Goal: Information Seeking & Learning: Find specific fact

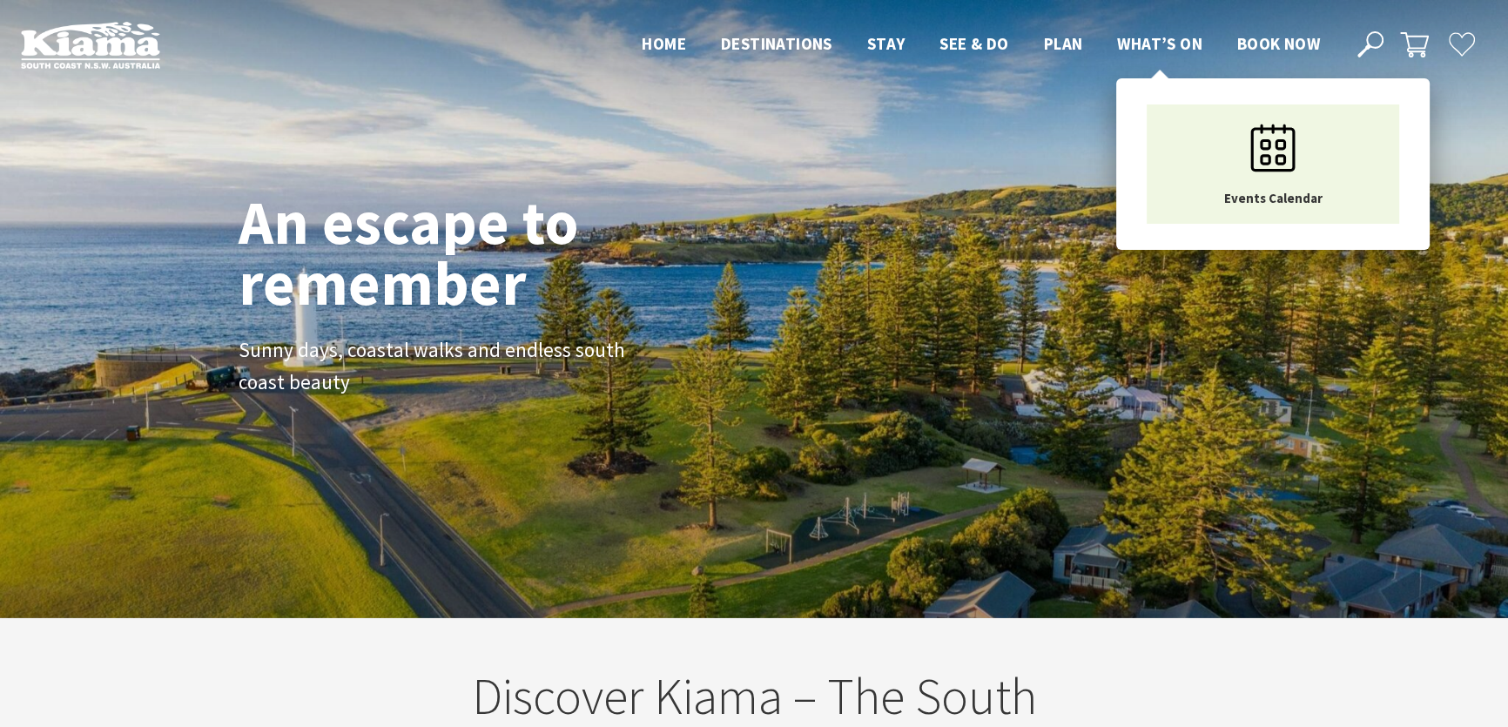
scroll to position [301, 1519]
click at [1157, 41] on span "What’s On" at bounding box center [1159, 43] width 85 height 21
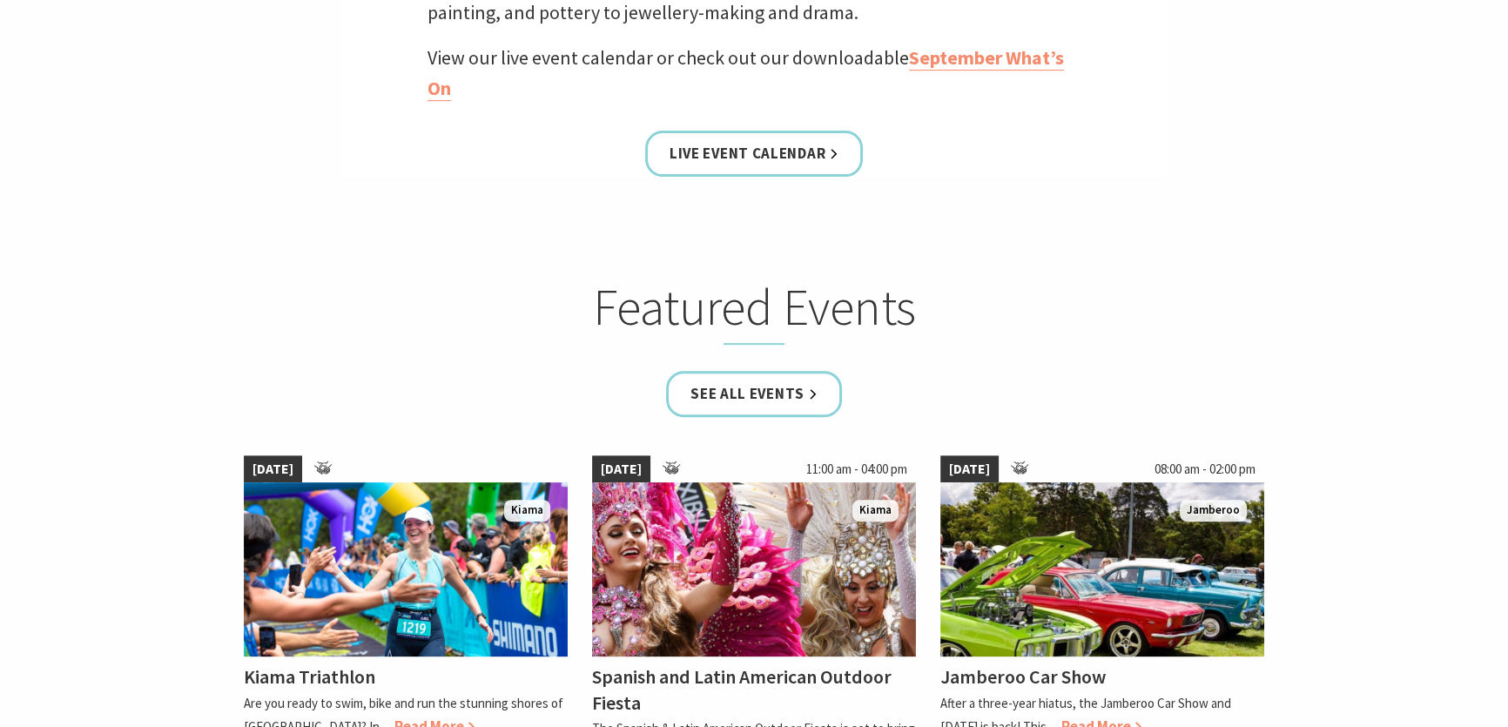
scroll to position [871, 0]
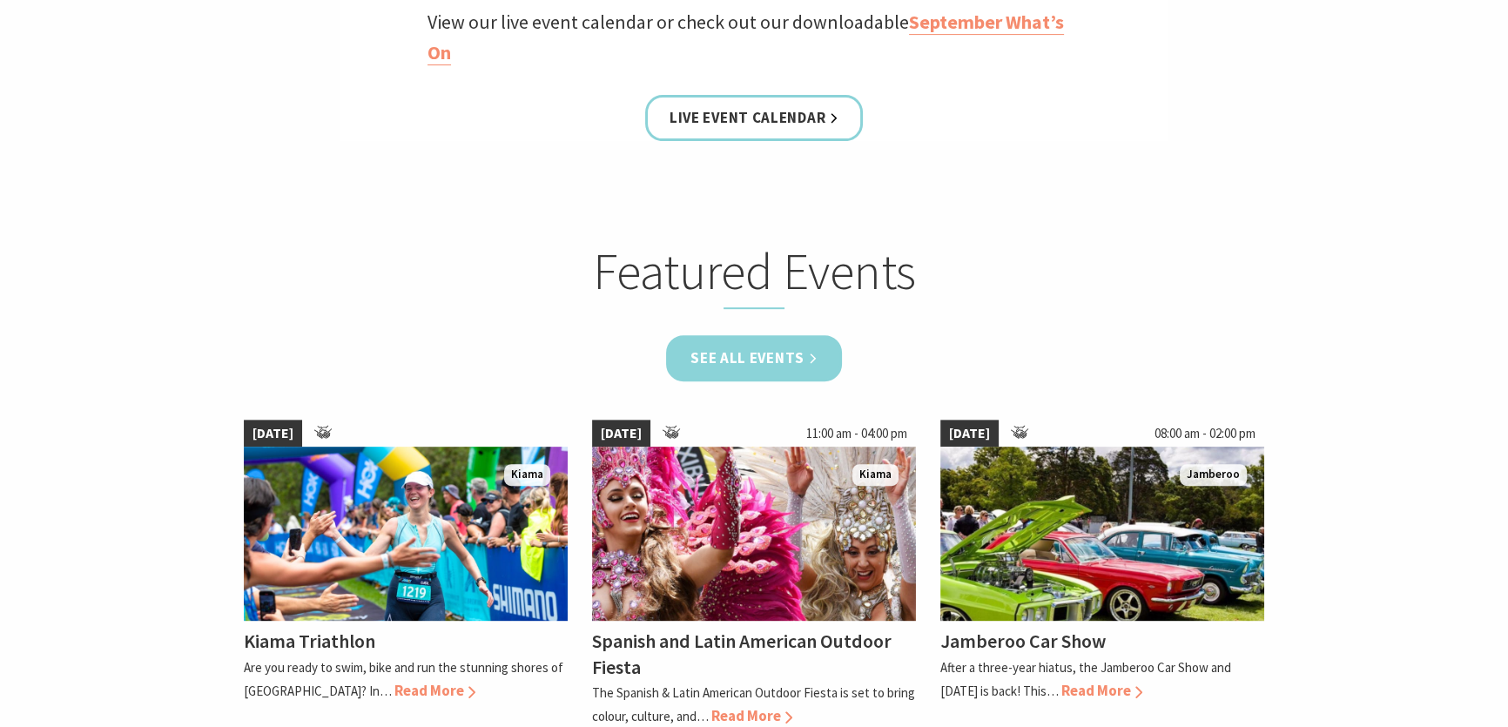
click at [771, 361] on link "See all Events" at bounding box center [754, 358] width 176 height 46
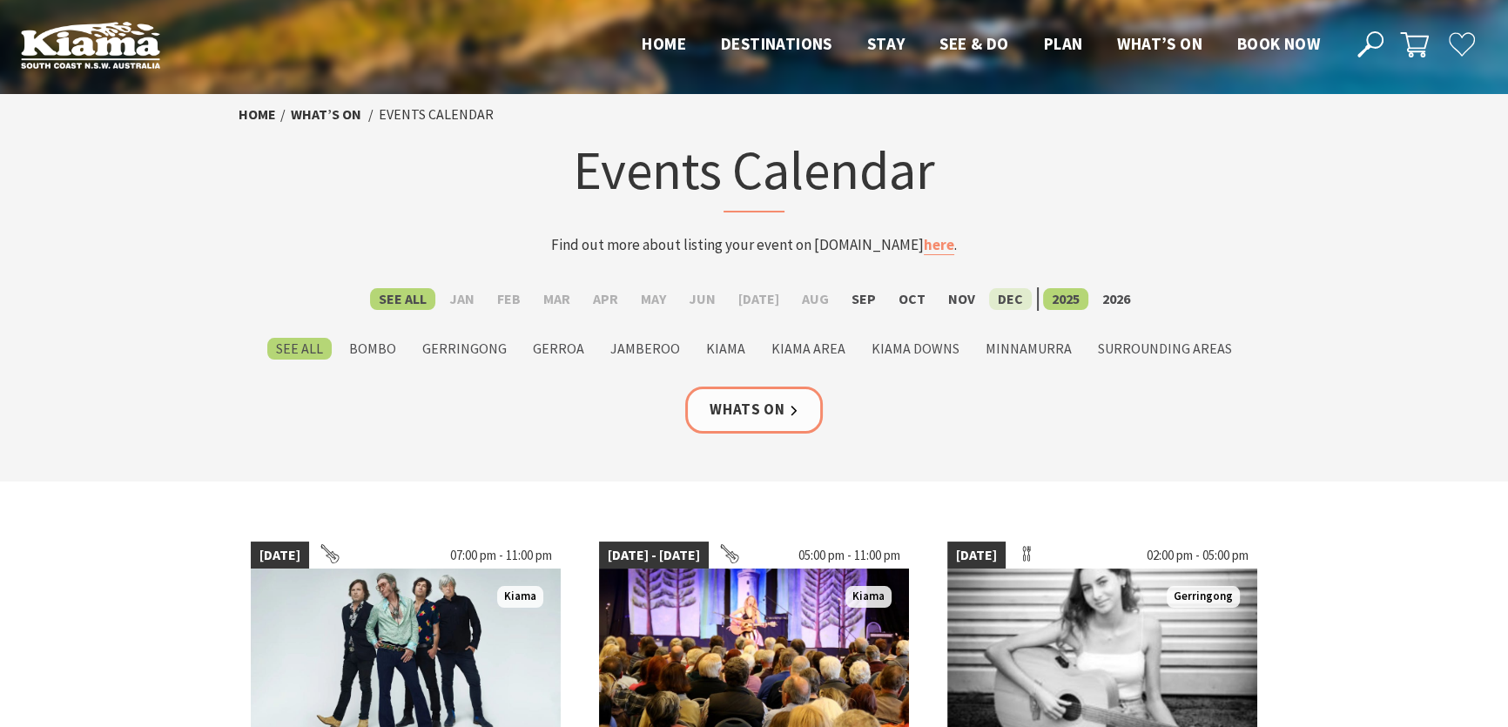
click at [992, 299] on label "Dec" at bounding box center [1010, 299] width 43 height 22
click at [0, 0] on input "Dec" at bounding box center [0, 0] width 0 height 0
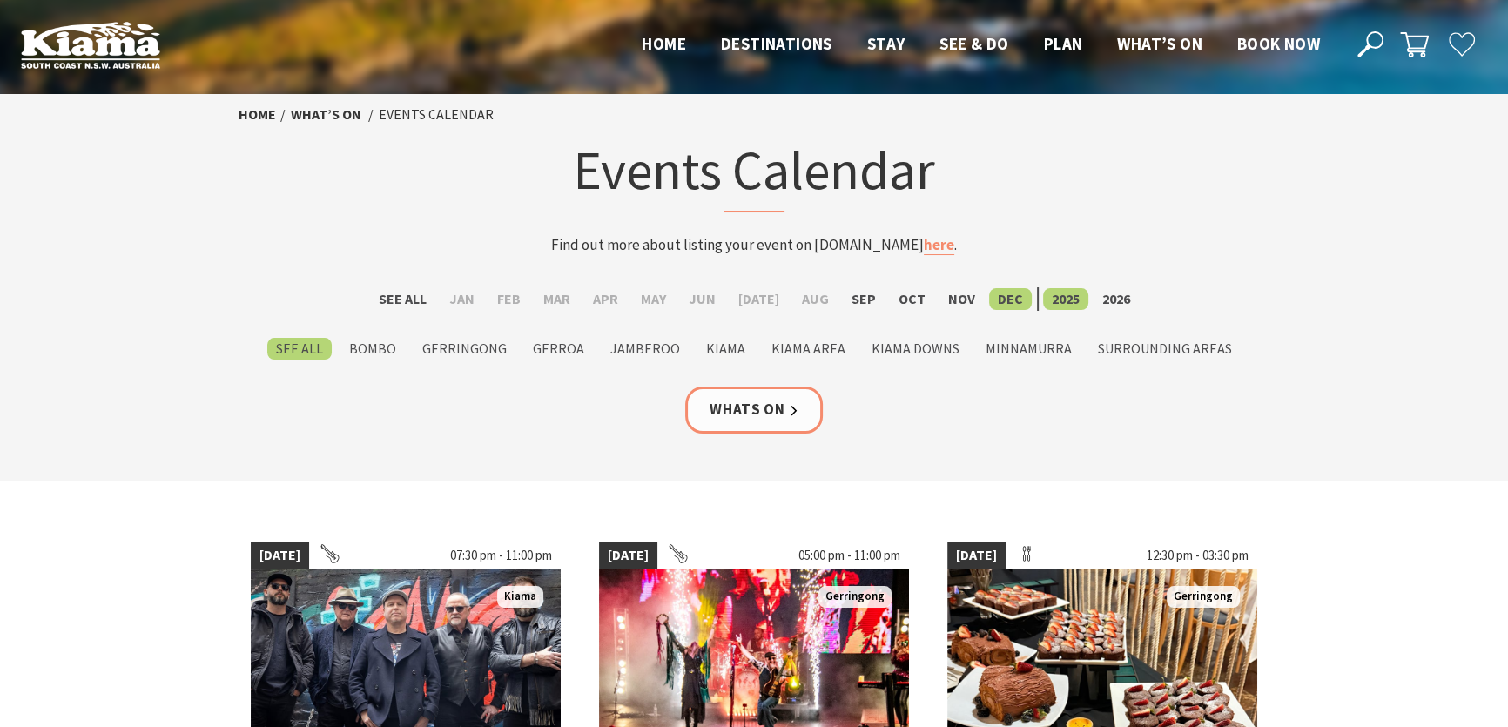
drag, startPoint x: 1373, startPoint y: 33, endPoint x: 1317, endPoint y: 25, distance: 56.3
click at [1373, 33] on use at bounding box center [1370, 44] width 26 height 26
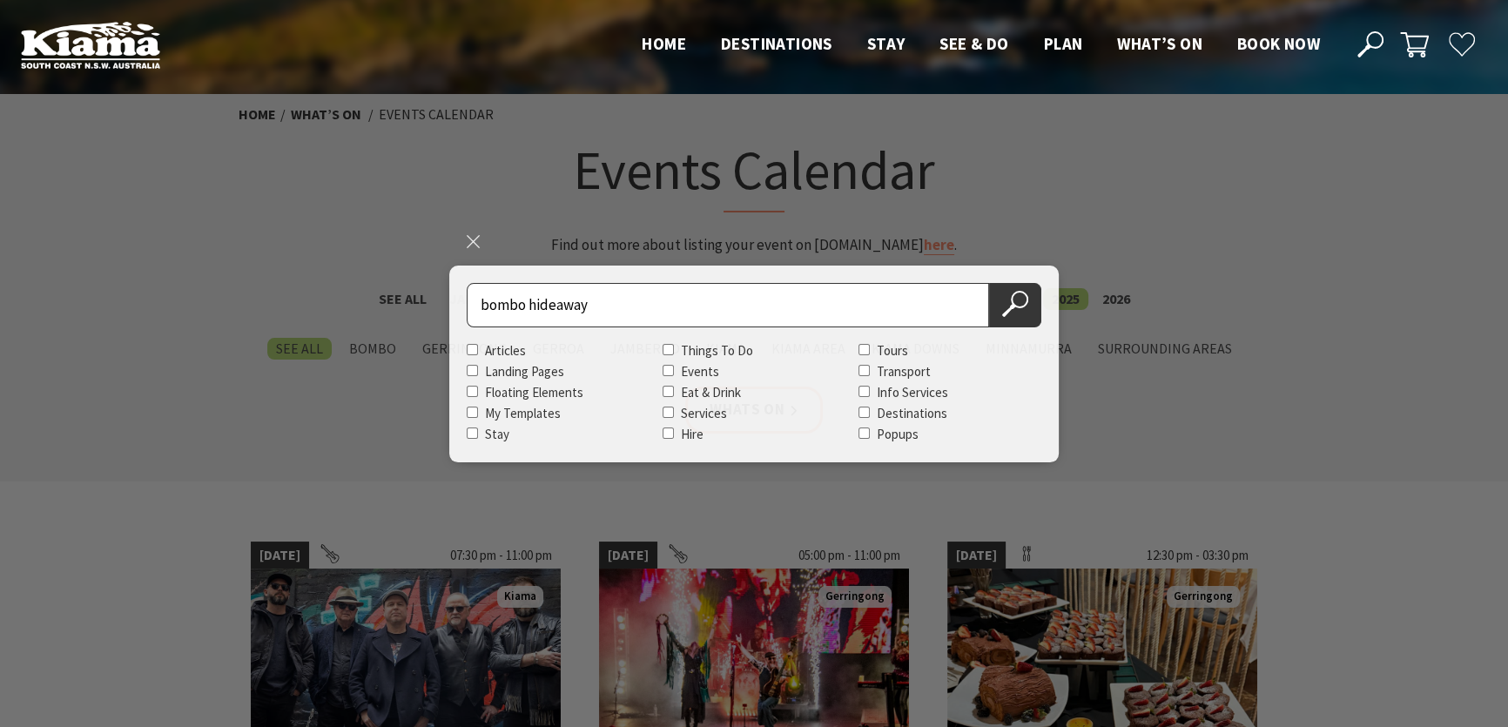
type input "bombo hideaway"
click at [989, 283] on button "Search Now" at bounding box center [1015, 305] width 52 height 44
click at [1032, 313] on button "Search Now" at bounding box center [1015, 305] width 52 height 44
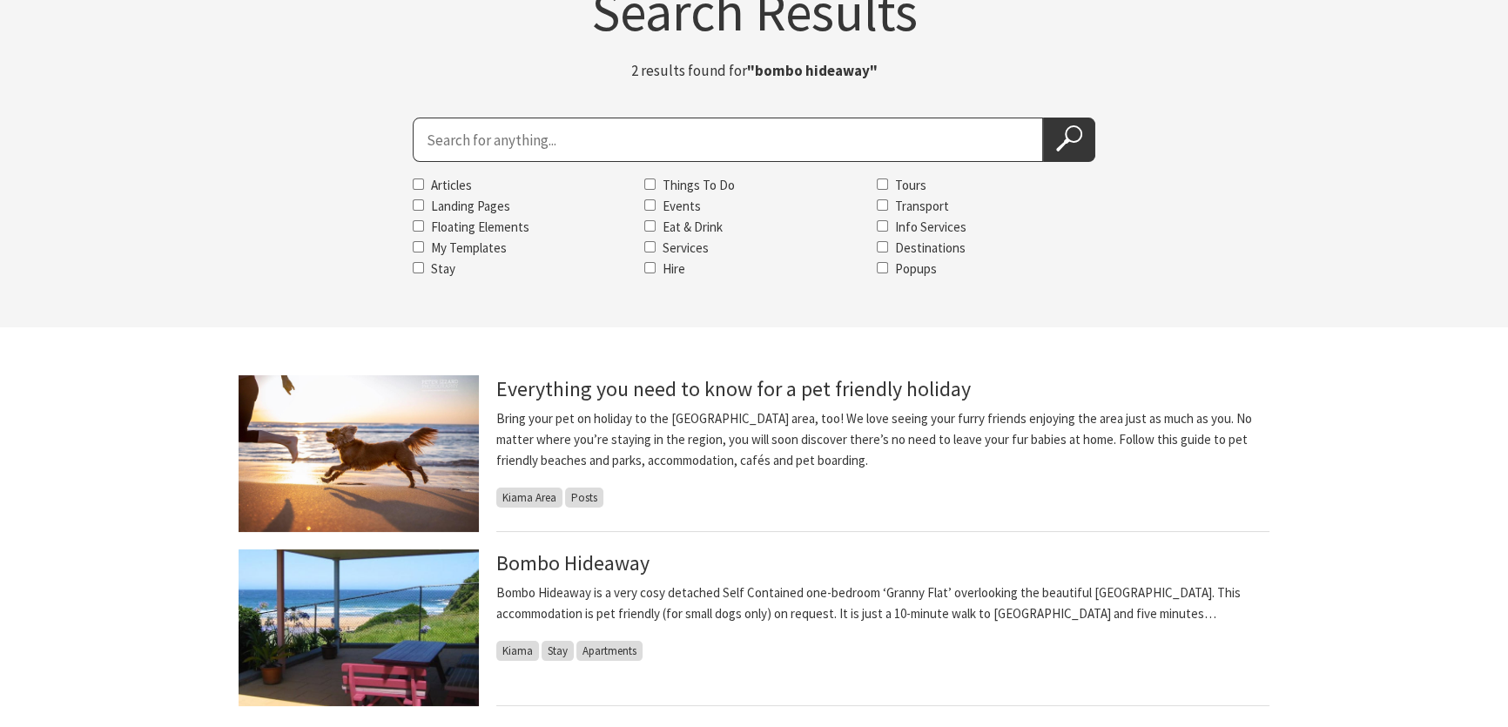
scroll to position [237, 0]
